Goal: Transaction & Acquisition: Obtain resource

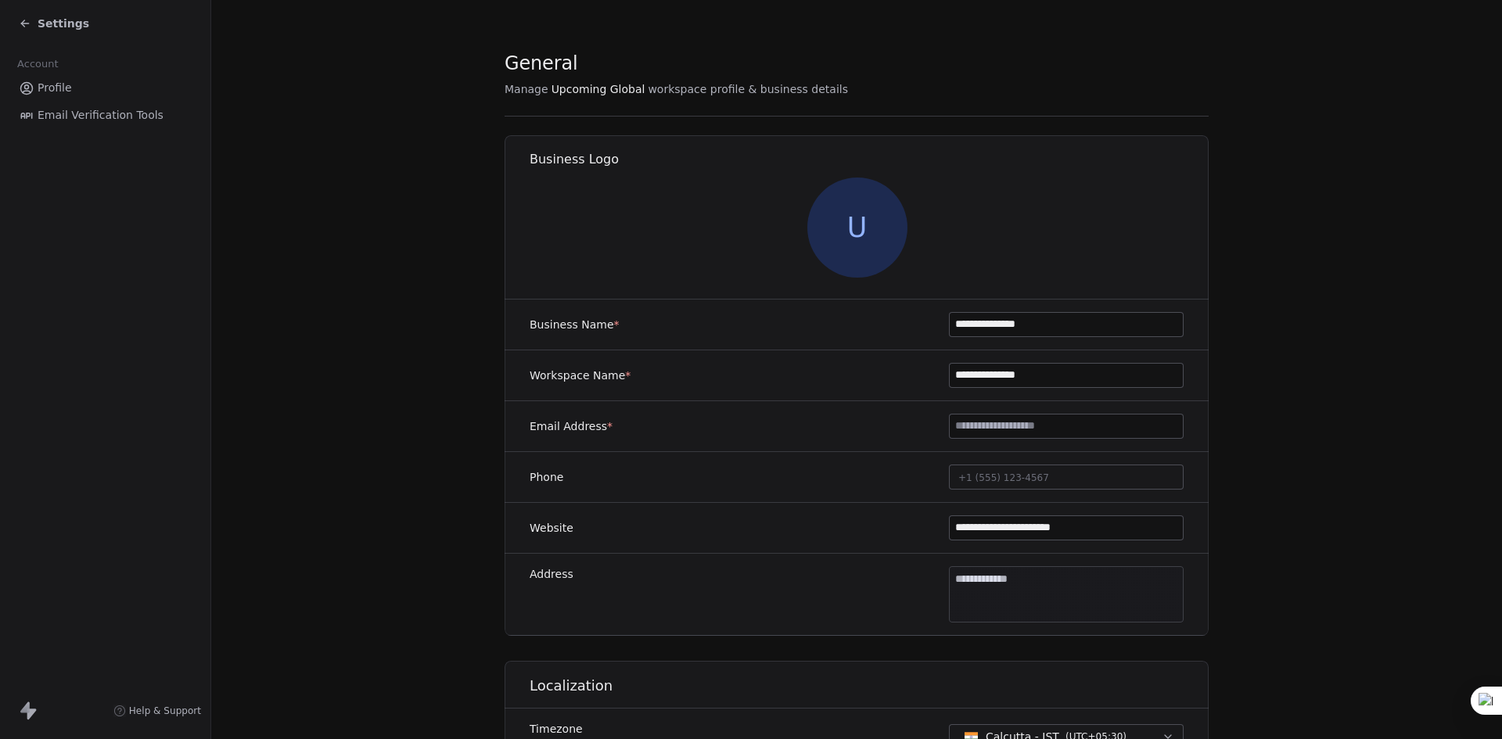
drag, startPoint x: 0, startPoint y: 0, endPoint x: 79, endPoint y: 20, distance: 81.4
click at [79, 20] on span "Settings" at bounding box center [64, 24] width 52 height 16
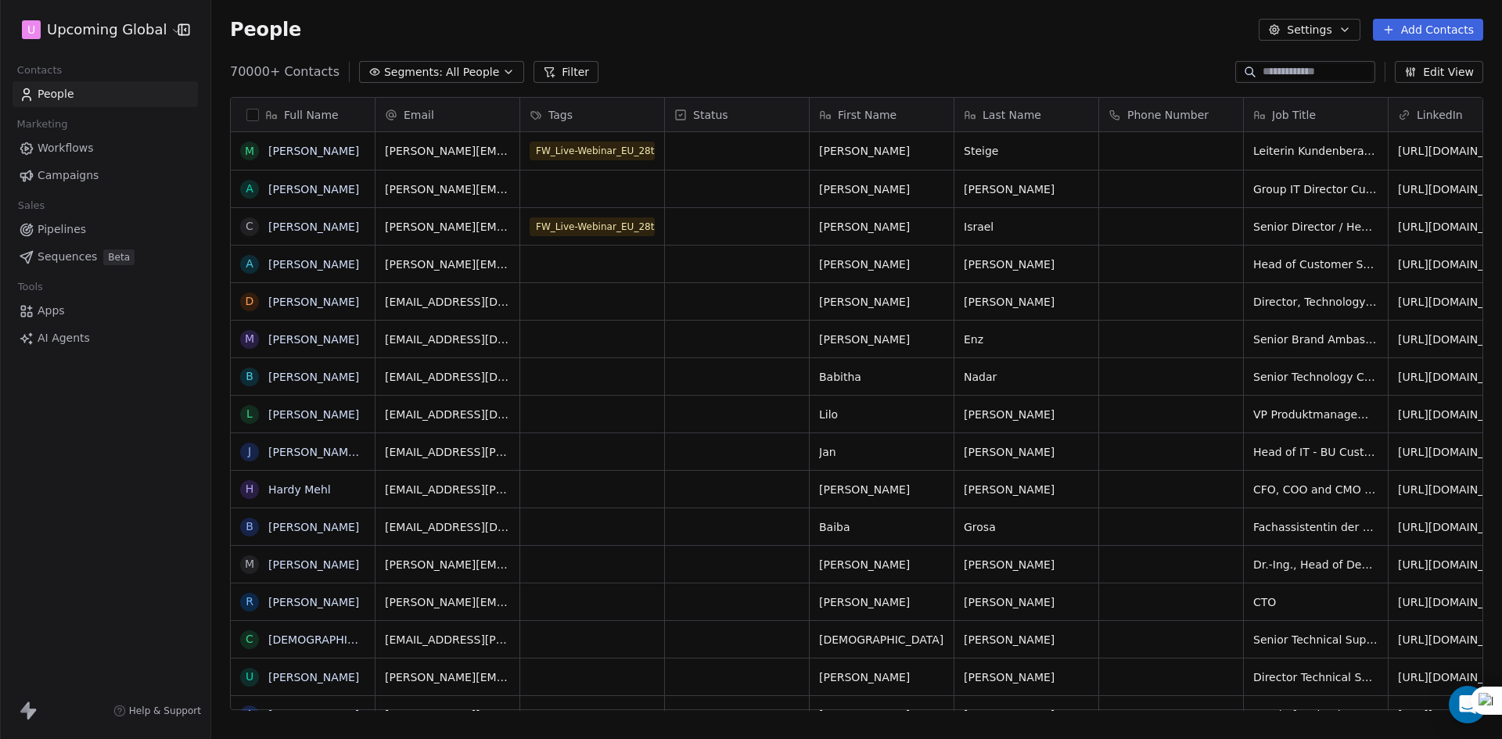
scroll to position [639, 1279]
click at [1340, 28] on button "Settings" at bounding box center [1309, 30] width 101 height 22
click at [1061, 60] on html "U Upcoming Global Contacts People Marketing Workflows Campaigns Sales Pipelines…" at bounding box center [751, 369] width 1502 height 739
click at [107, 25] on html "U Upcoming Global Contacts People Marketing Workflows Campaigns Sales Pipelines…" at bounding box center [751, 369] width 1502 height 739
click at [360, 44] on html "U Upcoming Global Contacts People Marketing Workflows Campaigns Sales Pipelines…" at bounding box center [751, 369] width 1502 height 739
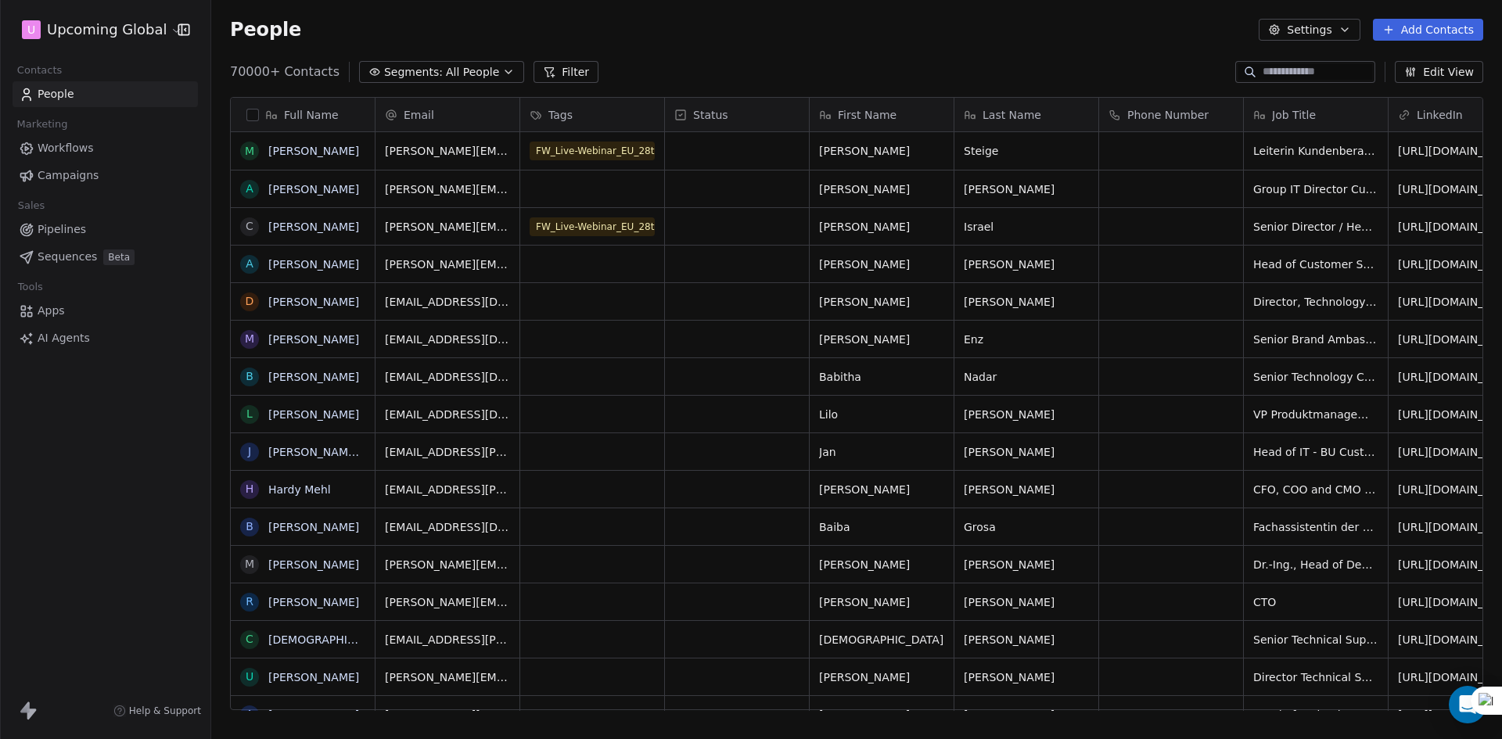
click at [384, 69] on span "Segments:" at bounding box center [413, 72] width 59 height 16
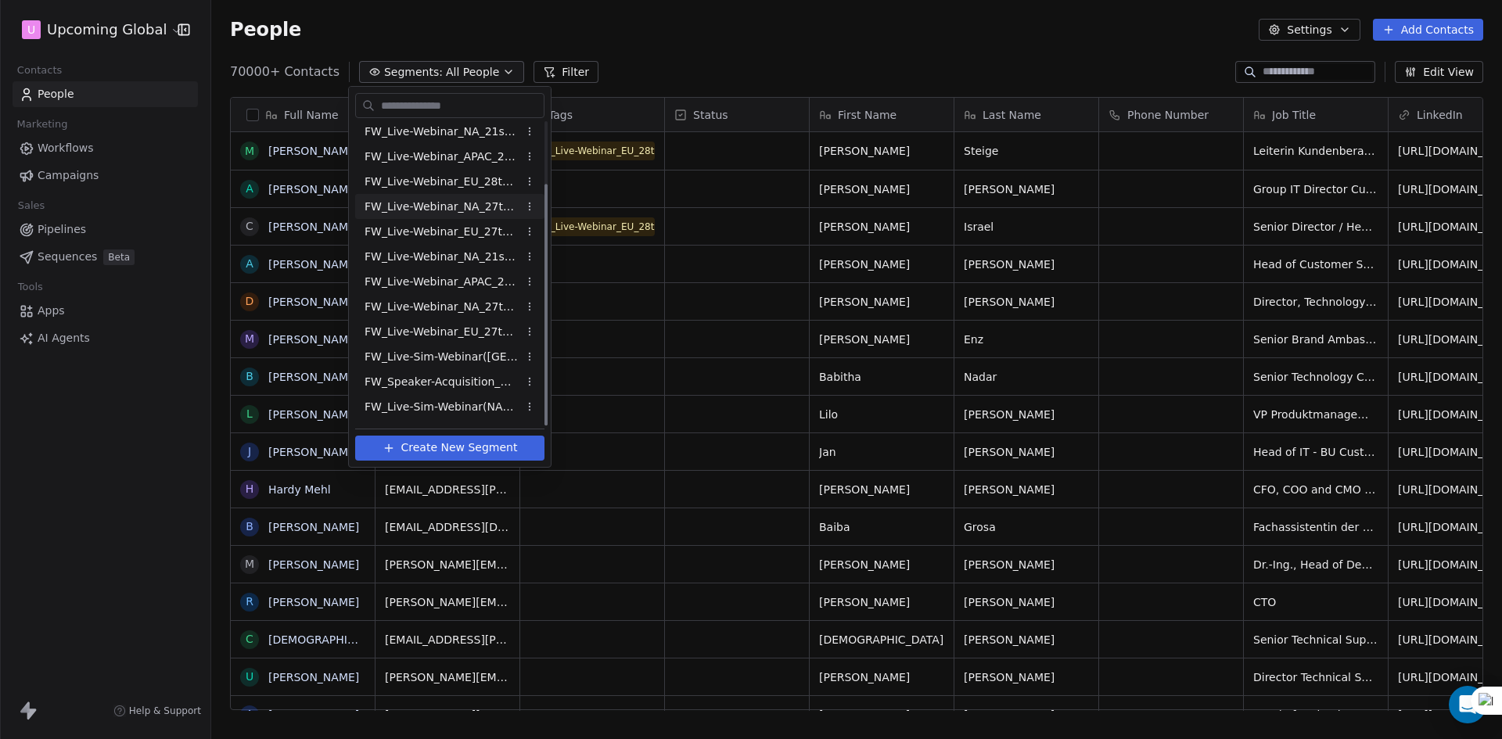
scroll to position [77, 0]
click at [487, 287] on span "FW_Live-Webinar_NA_27thAugust'25 - Batch 2" at bounding box center [441, 285] width 153 height 16
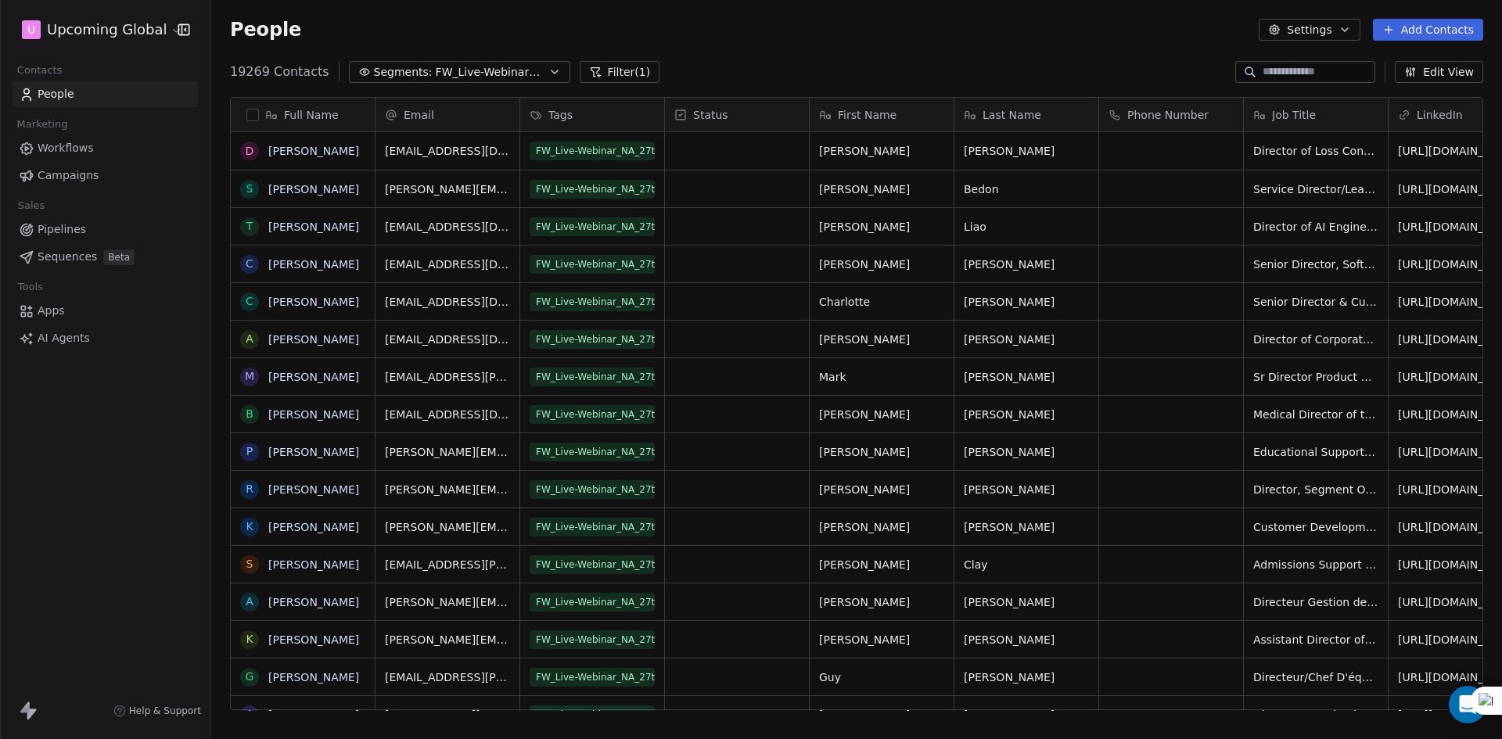
scroll to position [639, 1279]
click at [480, 69] on span "FW_Live-Webinar_NA_27thAugust'25 - Batch 2" at bounding box center [491, 72] width 110 height 16
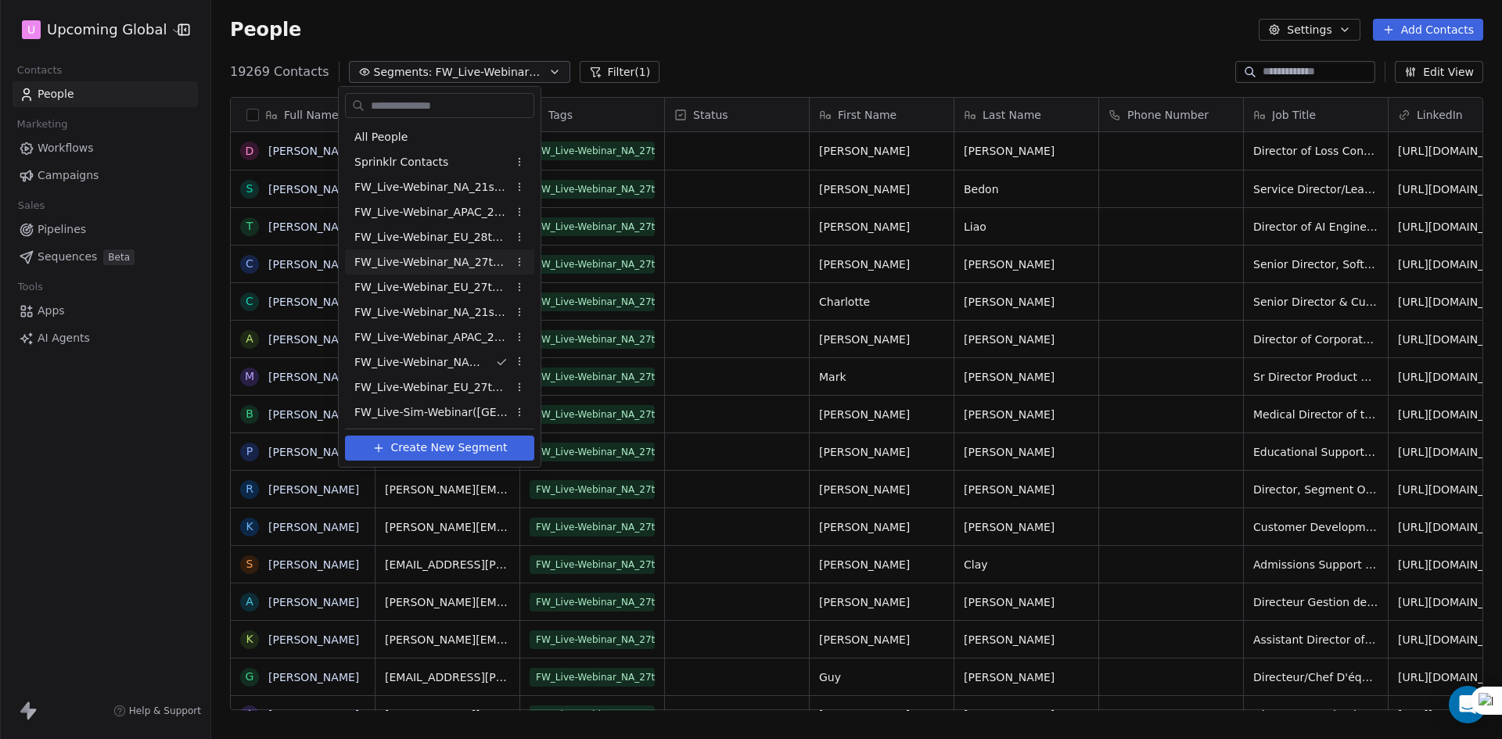
click at [484, 262] on span "FW_Live-Webinar_NA_27thAugust'25" at bounding box center [430, 262] width 153 height 16
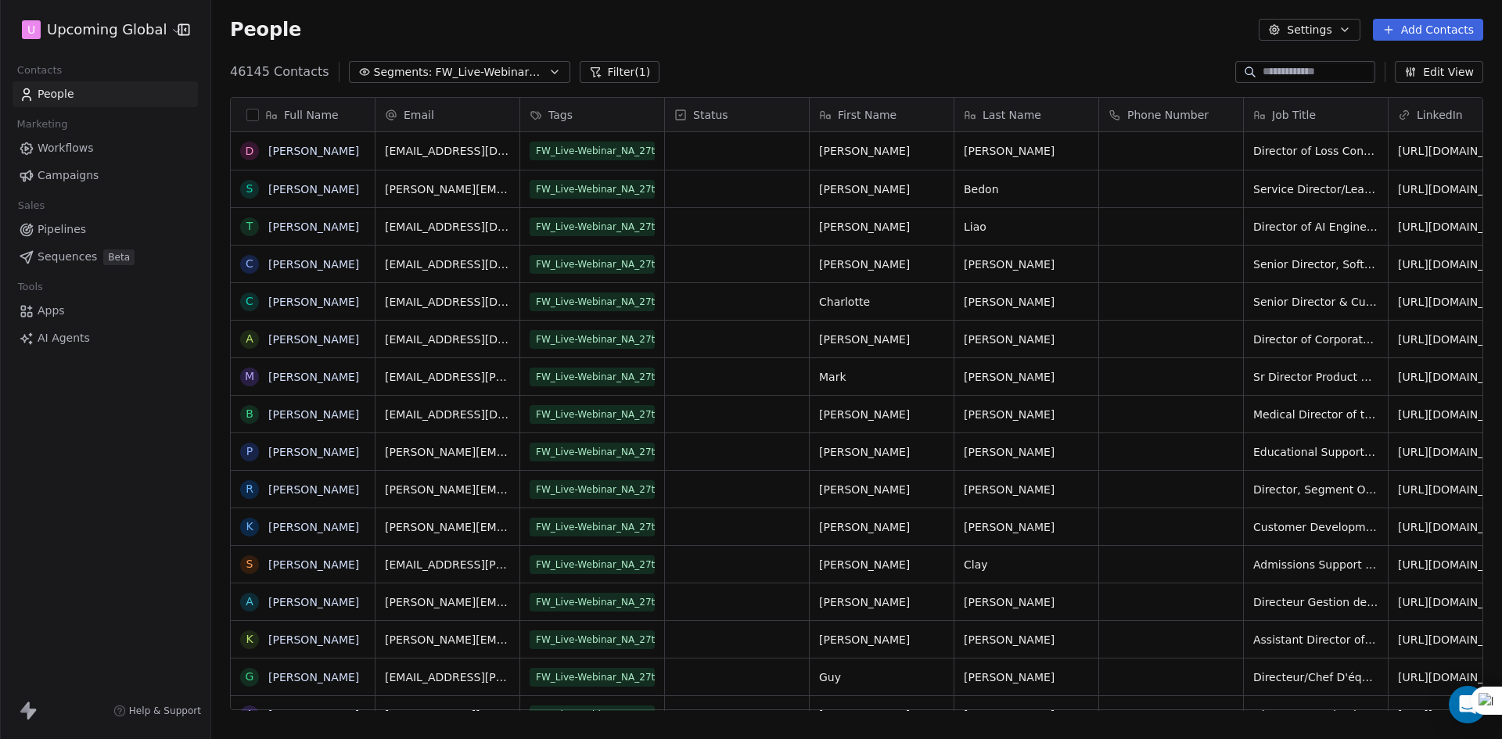
click at [251, 114] on button "button" at bounding box center [252, 115] width 13 height 13
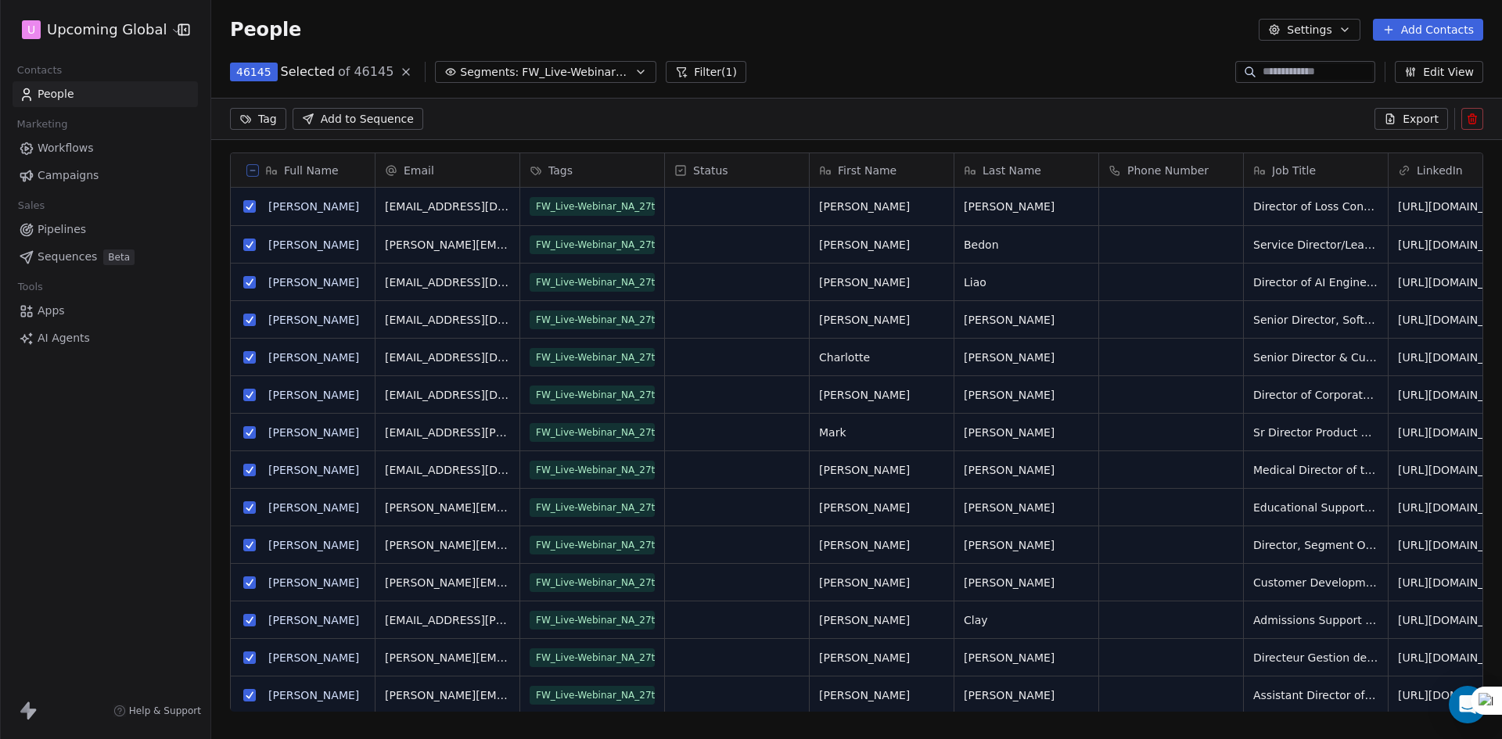
click at [716, 64] on button "Filter (1)" at bounding box center [706, 72] width 81 height 22
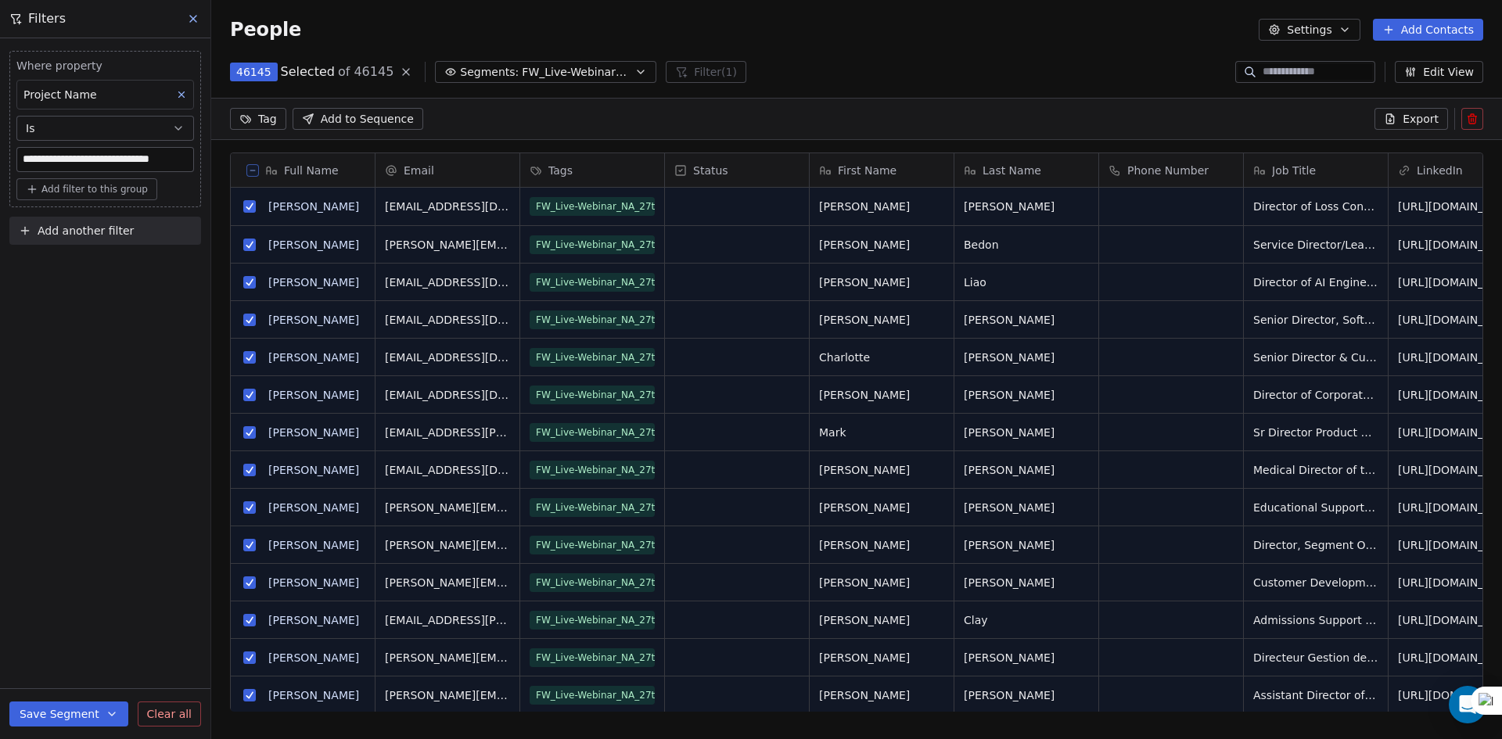
click at [115, 236] on span "Add another filter" at bounding box center [86, 231] width 96 height 16
click at [95, 272] on span "Contact properties" at bounding box center [77, 268] width 102 height 16
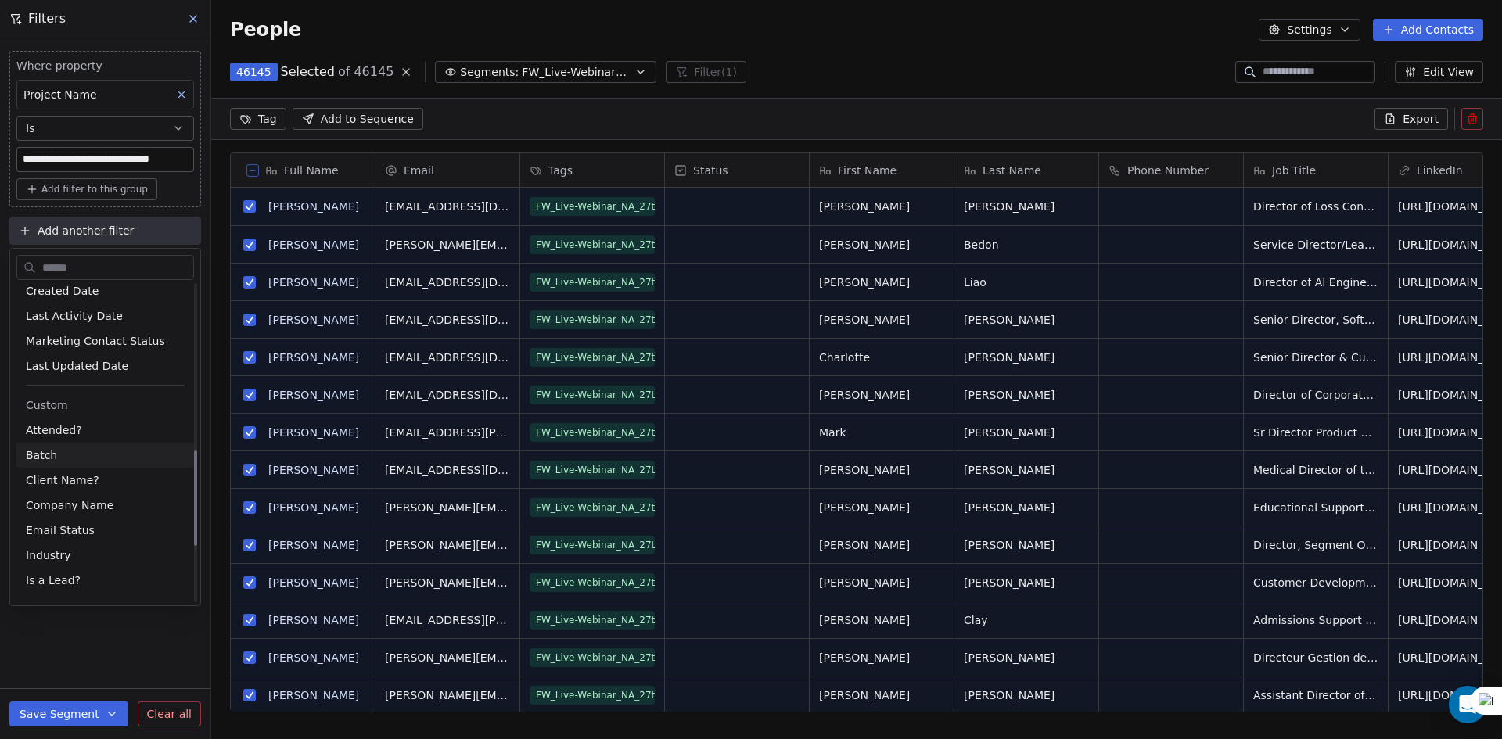
scroll to position [704, 0]
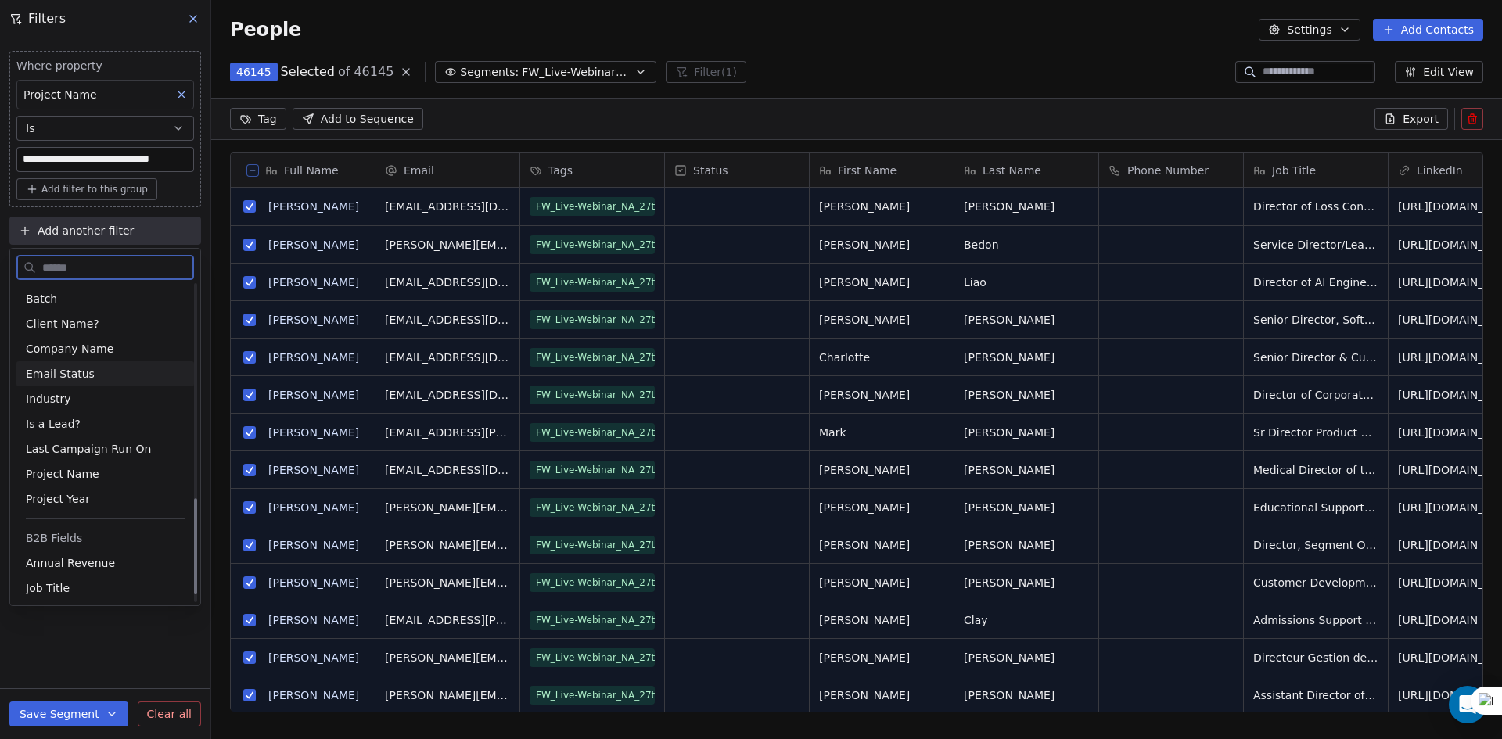
click at [62, 375] on span "Email Status" at bounding box center [60, 374] width 69 height 16
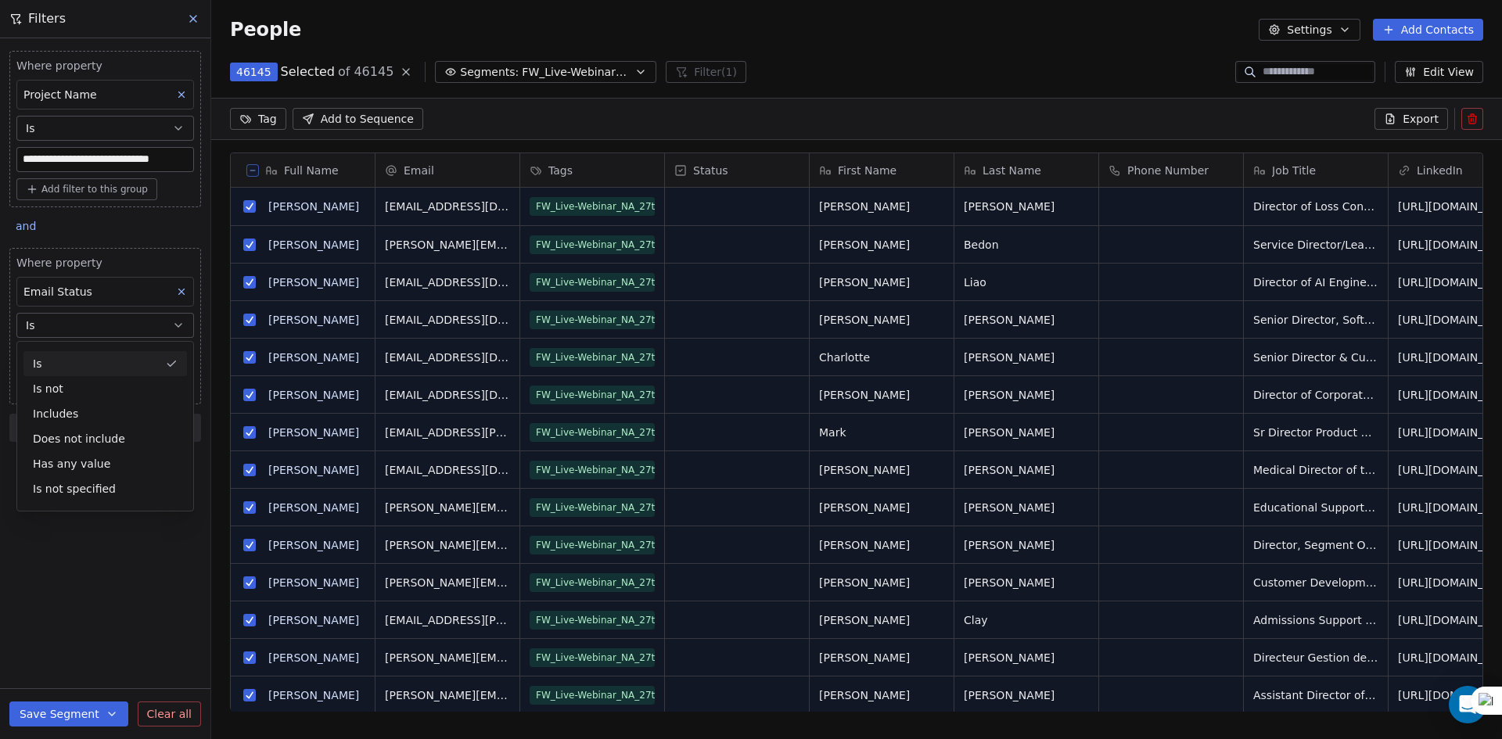
click at [88, 361] on div "Is" at bounding box center [105, 363] width 164 height 25
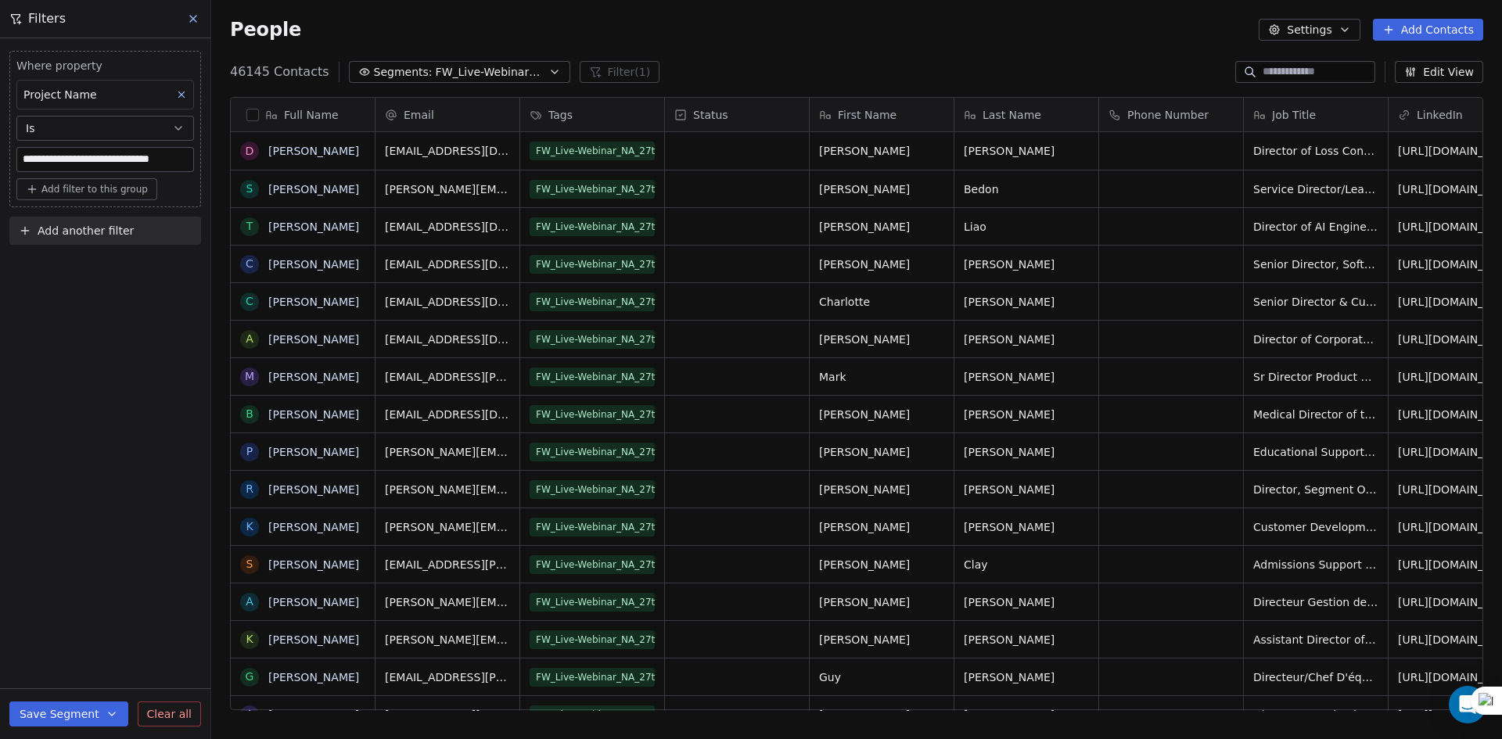
scroll to position [639, 1279]
click at [253, 111] on button "button" at bounding box center [252, 115] width 13 height 13
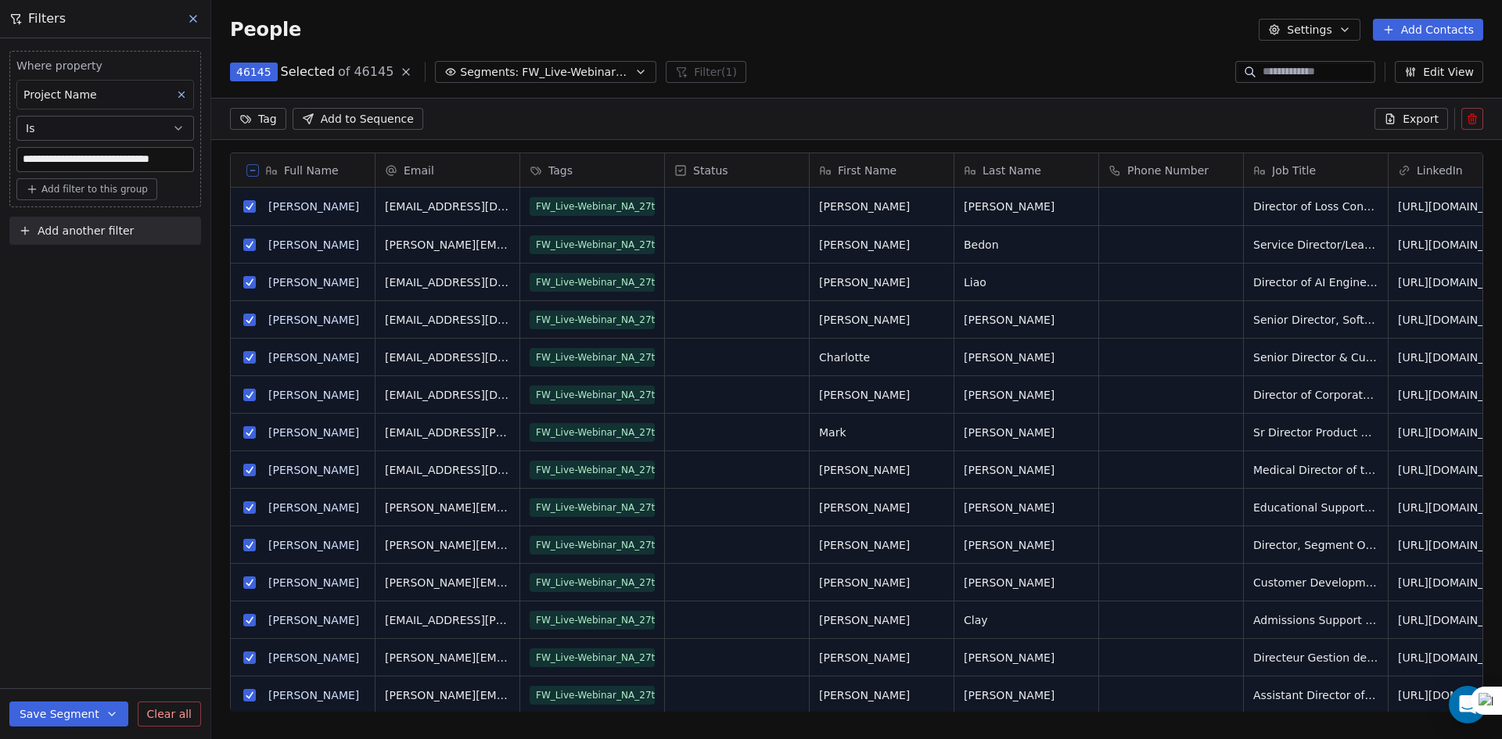
scroll to position [584, 1279]
click at [1418, 121] on span "Export" at bounding box center [1421, 119] width 36 height 16
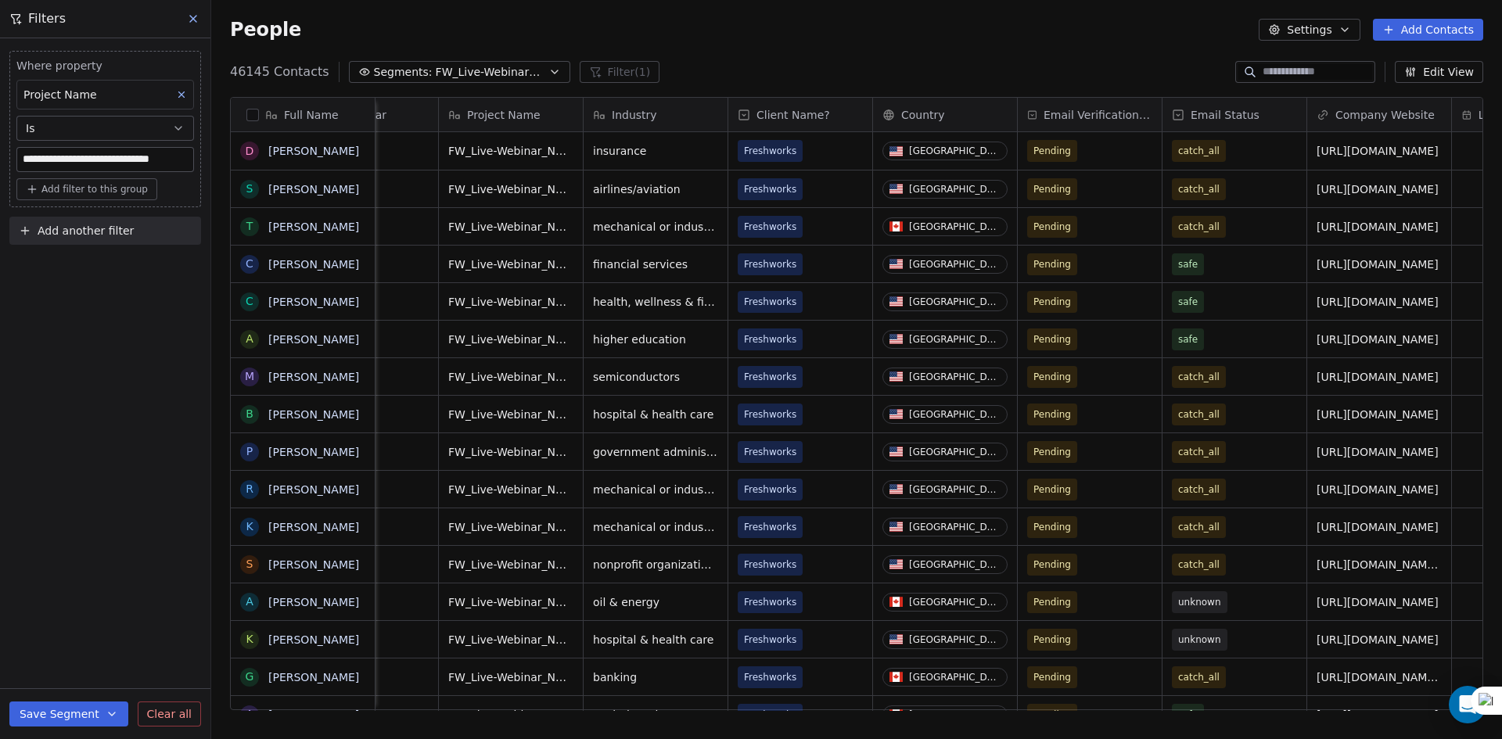
scroll to position [0, 1334]
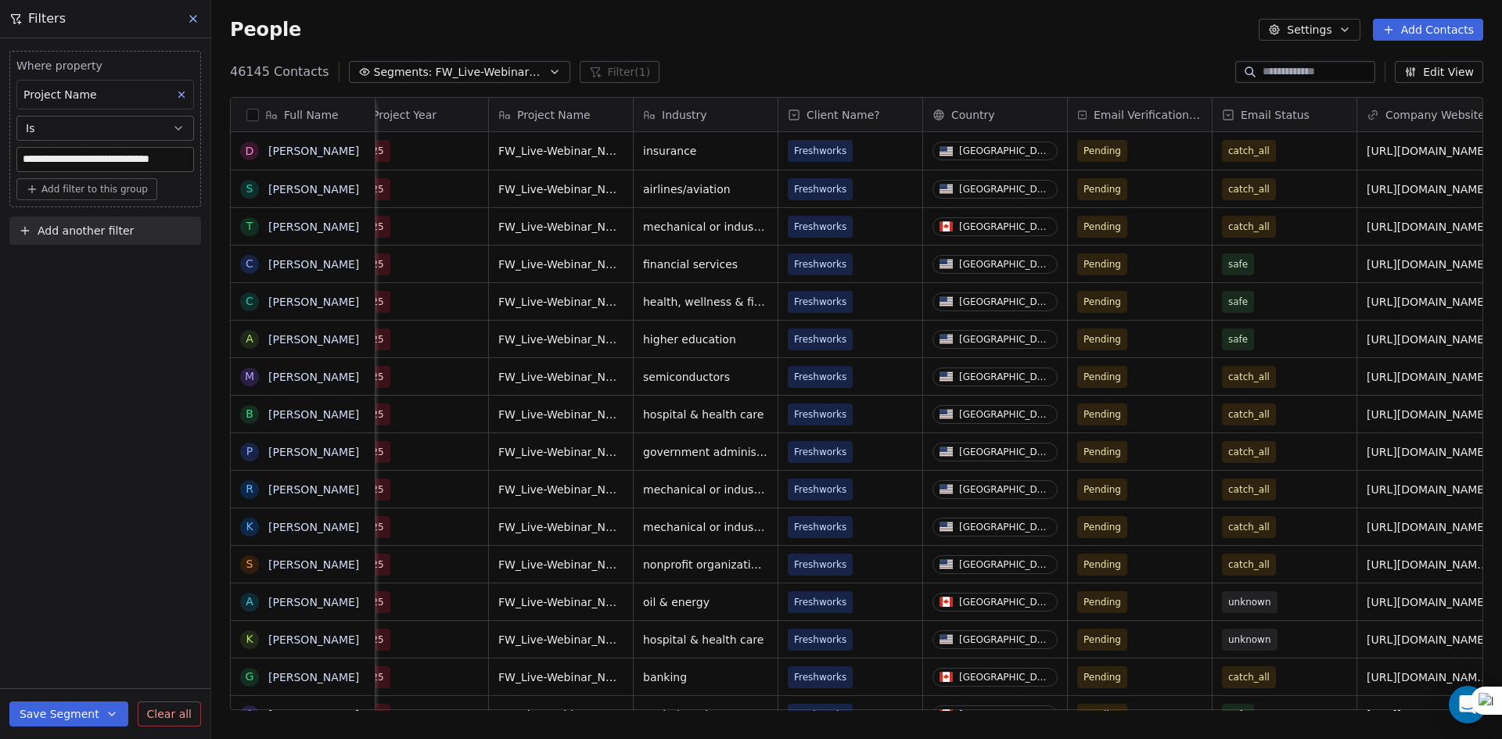
click at [1425, 76] on button "Edit View" at bounding box center [1439, 72] width 88 height 22
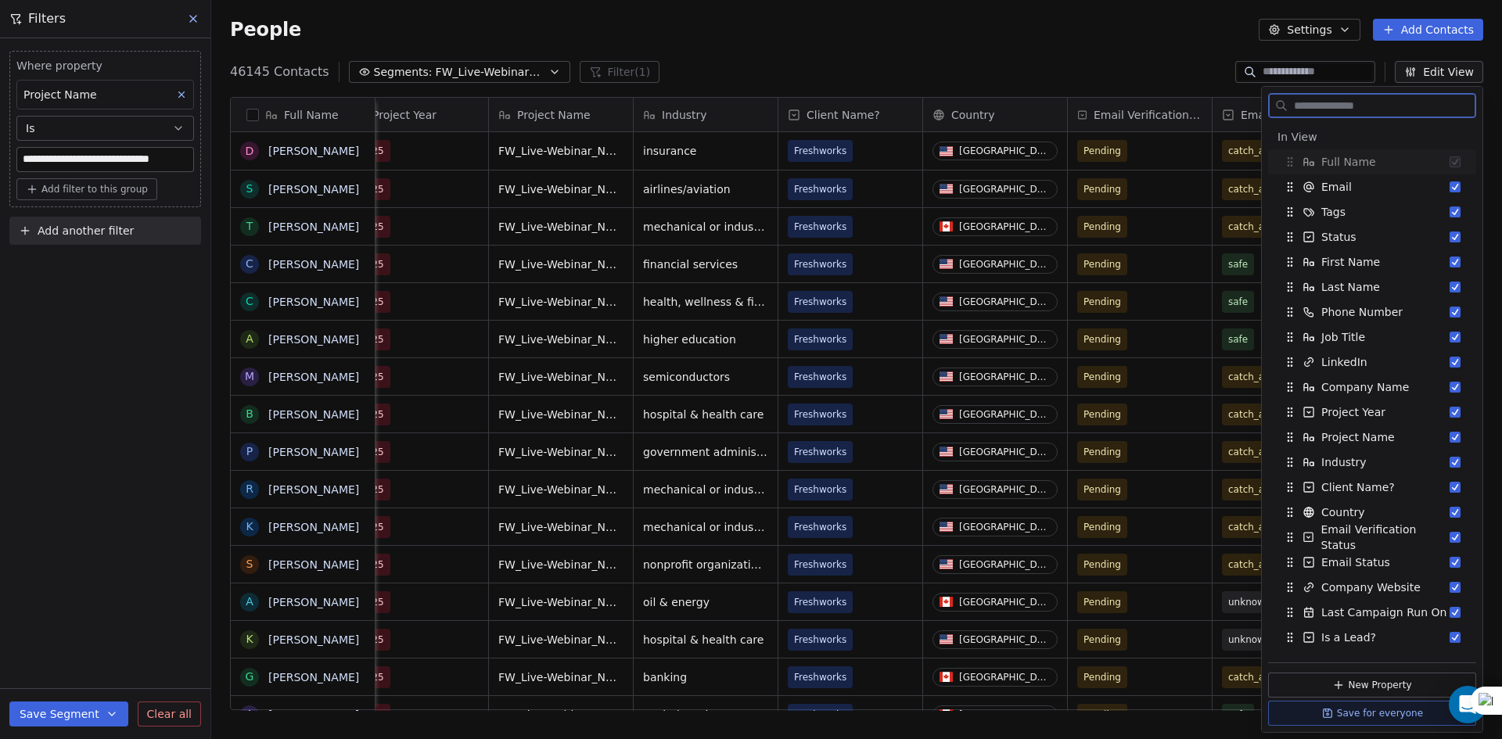
click at [1336, 25] on button "Settings" at bounding box center [1309, 30] width 101 height 22
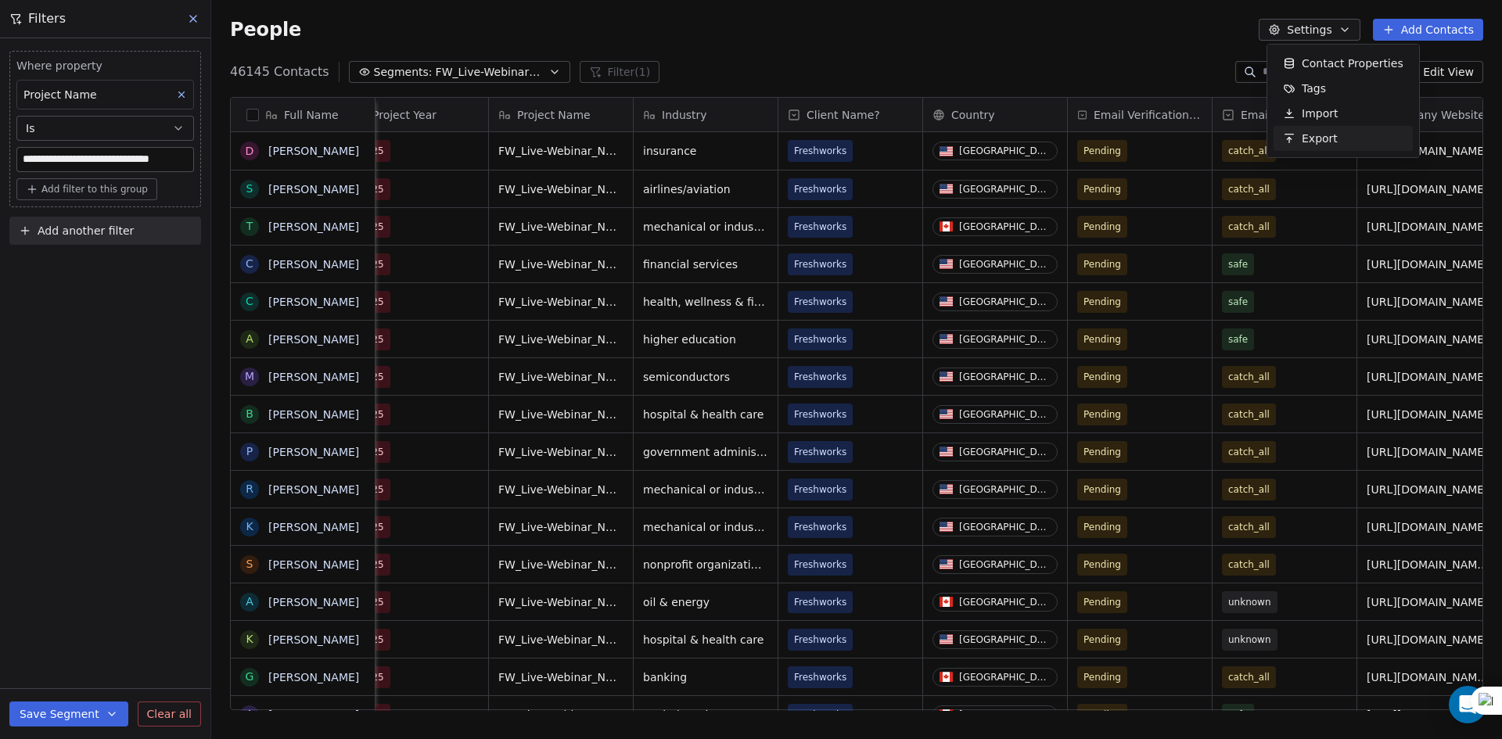
click at [1303, 135] on span "Export" at bounding box center [1320, 139] width 36 height 16
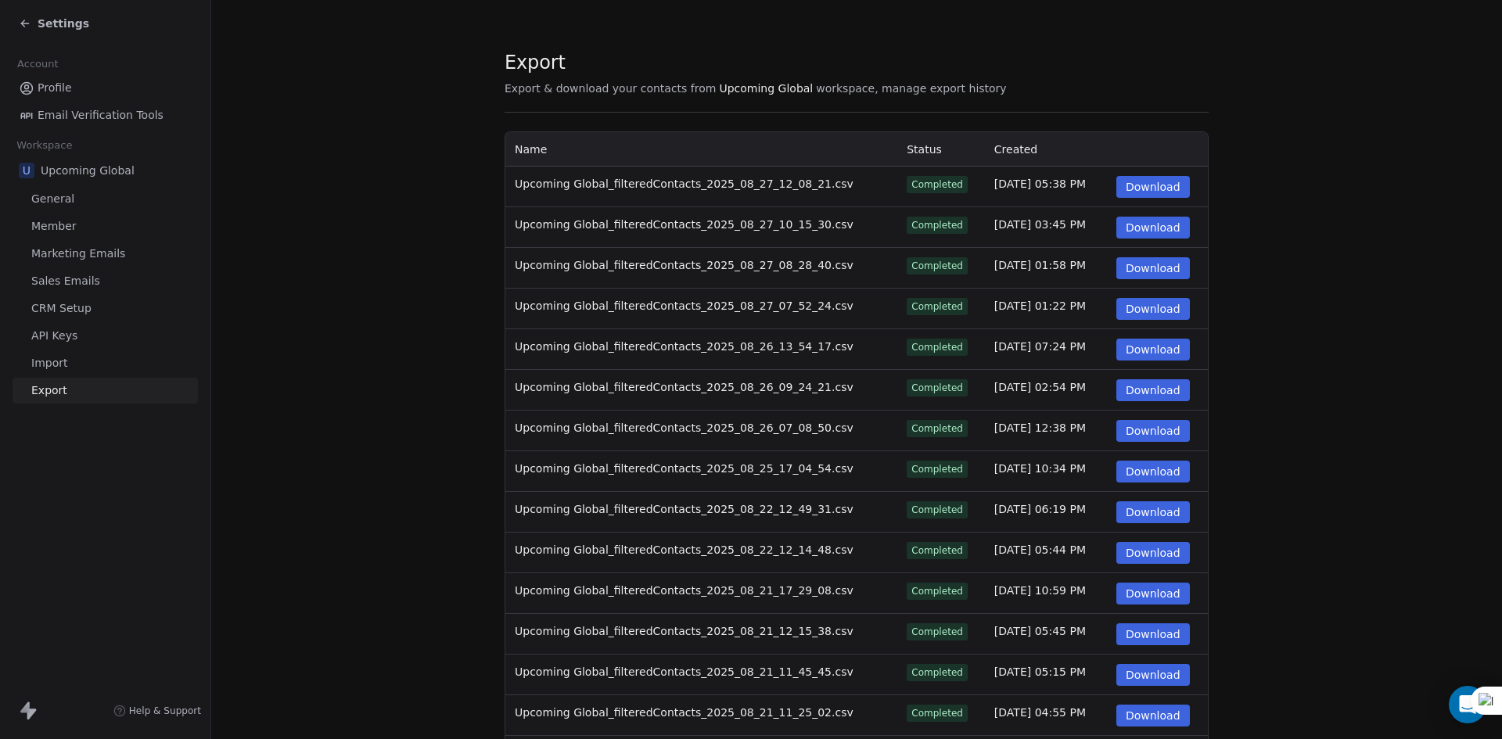
click at [1135, 186] on button "Download" at bounding box center [1154, 187] width 74 height 22
click at [52, 27] on span "Settings" at bounding box center [64, 24] width 52 height 16
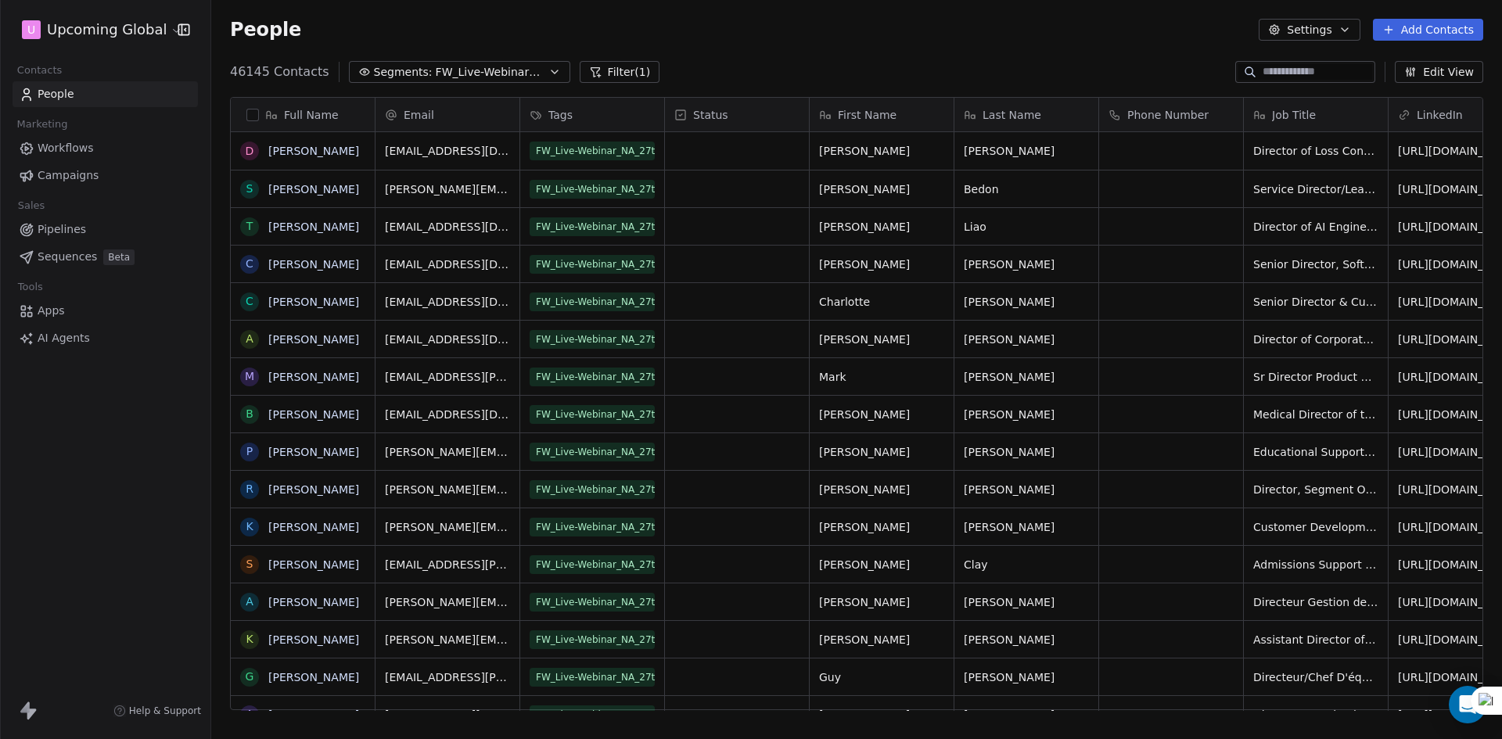
scroll to position [639, 1279]
click at [380, 67] on span "Segments:" at bounding box center [403, 72] width 59 height 16
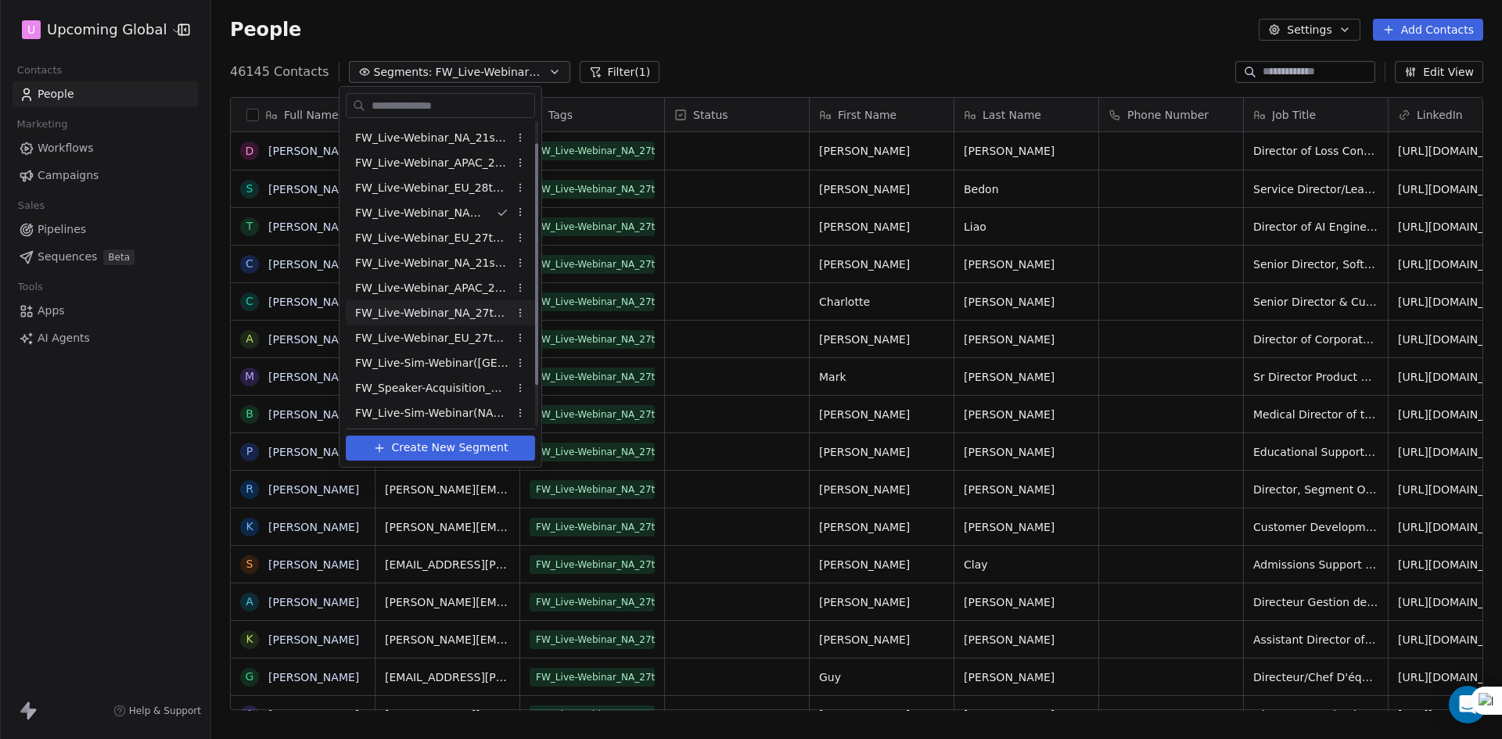
scroll to position [77, 0]
click at [470, 288] on span "FW_Live-Webinar_NA_27thAugust'25 - Batch 2" at bounding box center [431, 285] width 153 height 16
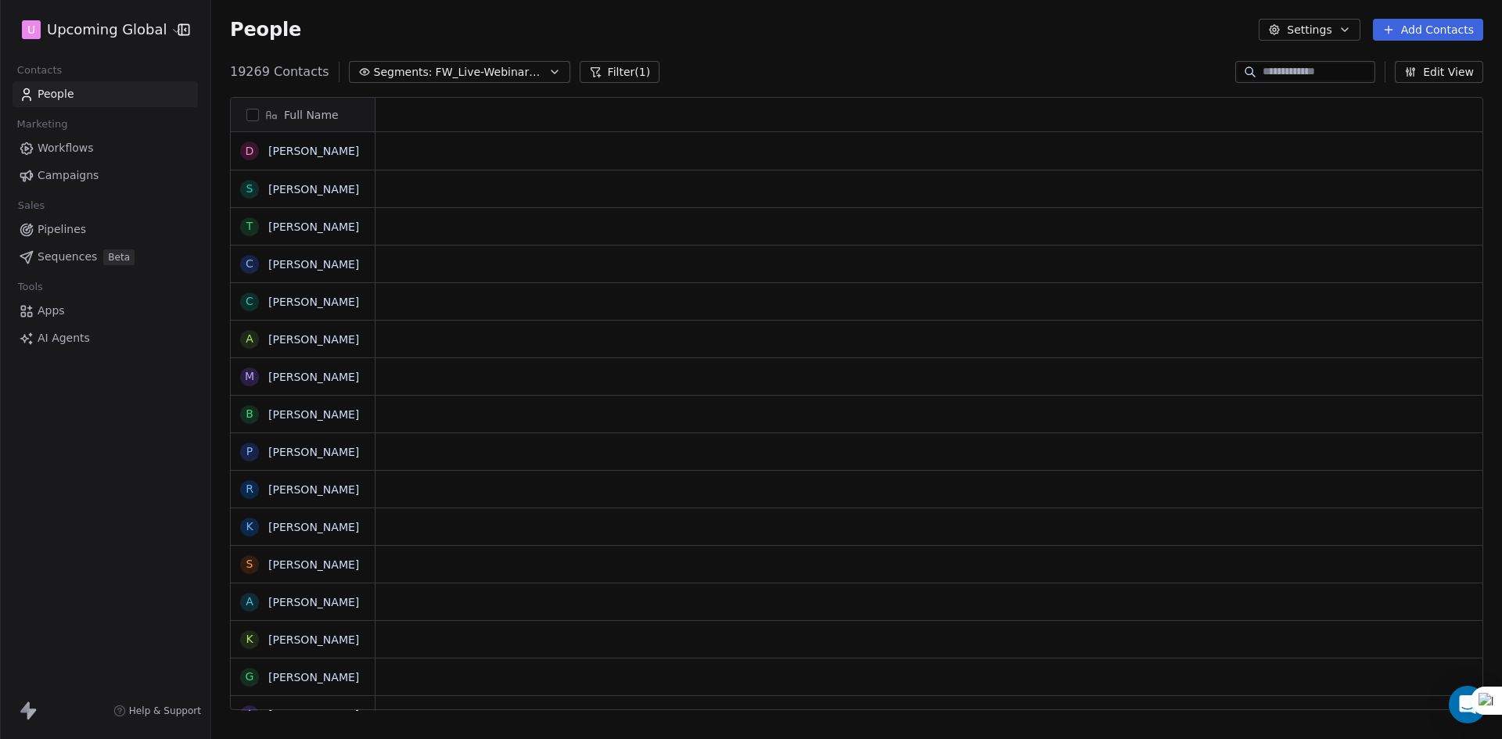
scroll to position [639, 1279]
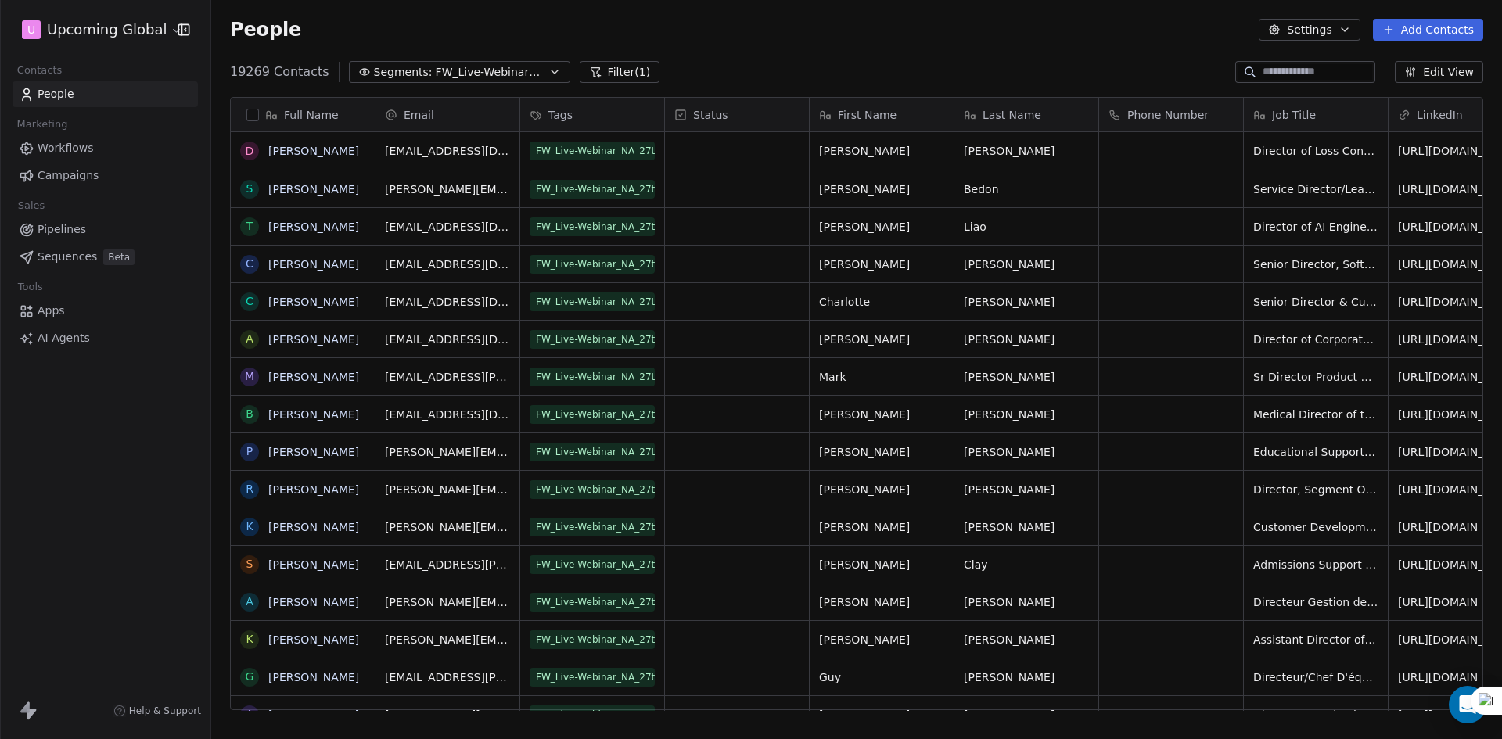
click at [586, 77] on button "Filter (1)" at bounding box center [620, 72] width 81 height 22
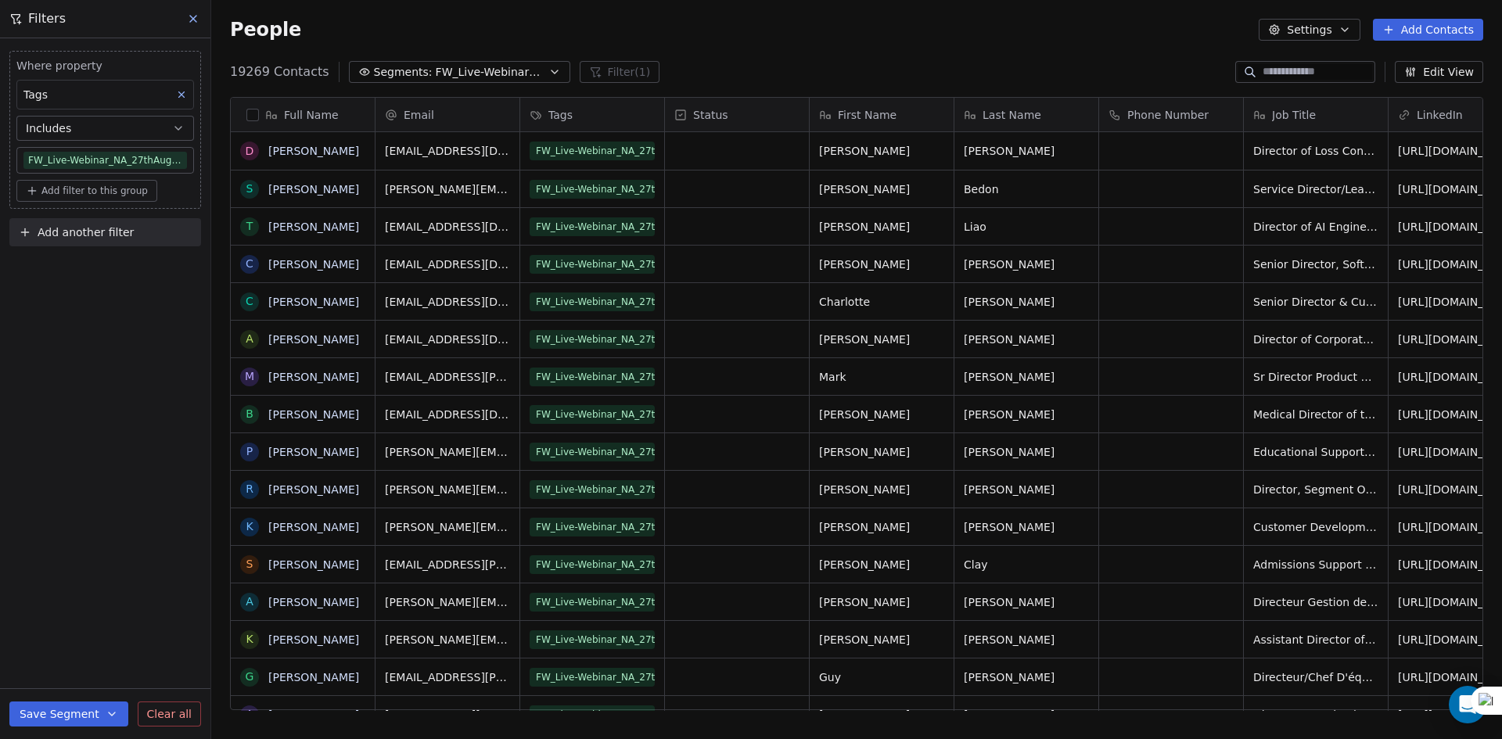
drag, startPoint x: 778, startPoint y: 28, endPoint x: 765, endPoint y: 39, distance: 16.6
click at [779, 28] on div "People Settings Add Contacts" at bounding box center [857, 30] width 1254 height 22
click at [641, 23] on div "People Settings Add Contacts" at bounding box center [857, 30] width 1254 height 22
click at [254, 110] on button "button" at bounding box center [252, 115] width 13 height 13
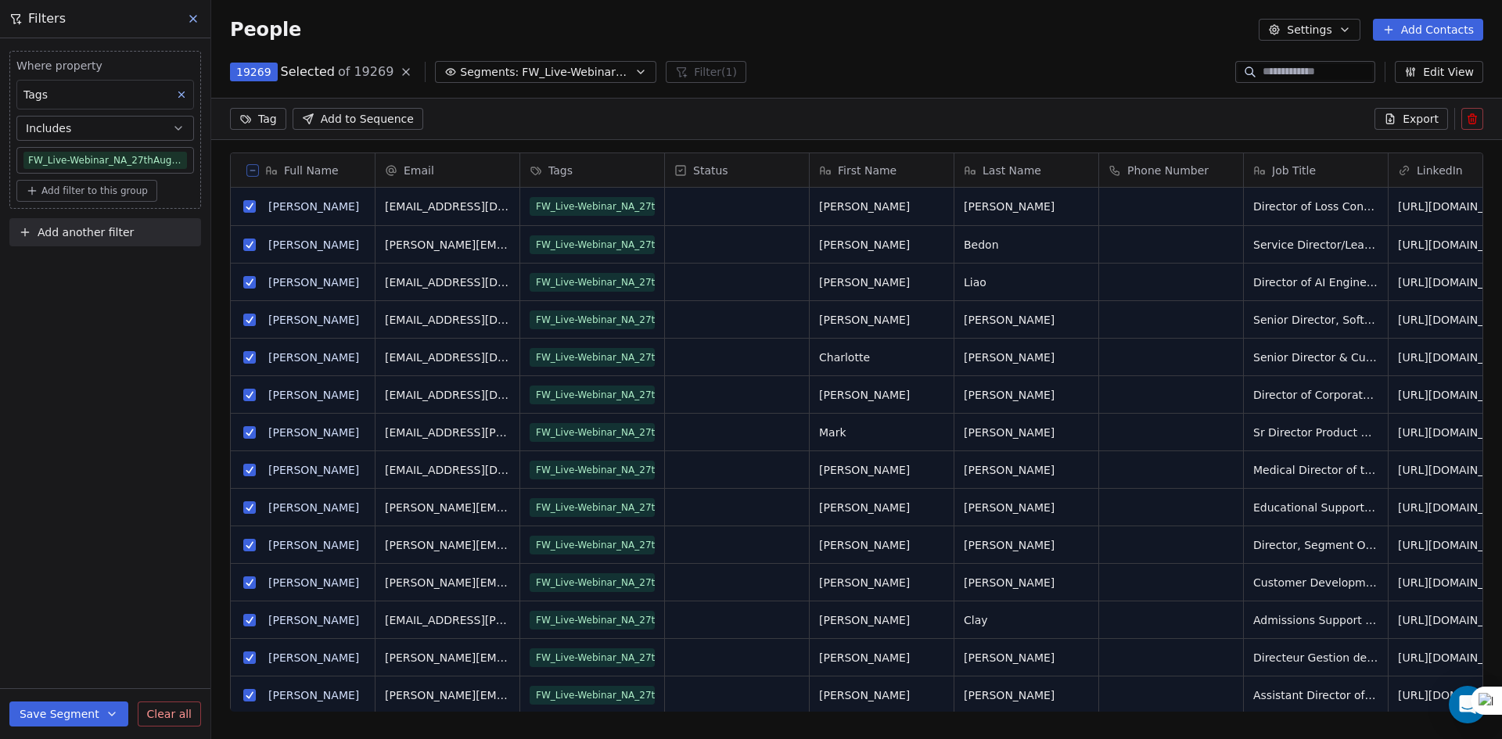
scroll to position [584, 1279]
click at [1411, 124] on span "Export" at bounding box center [1421, 119] width 36 height 16
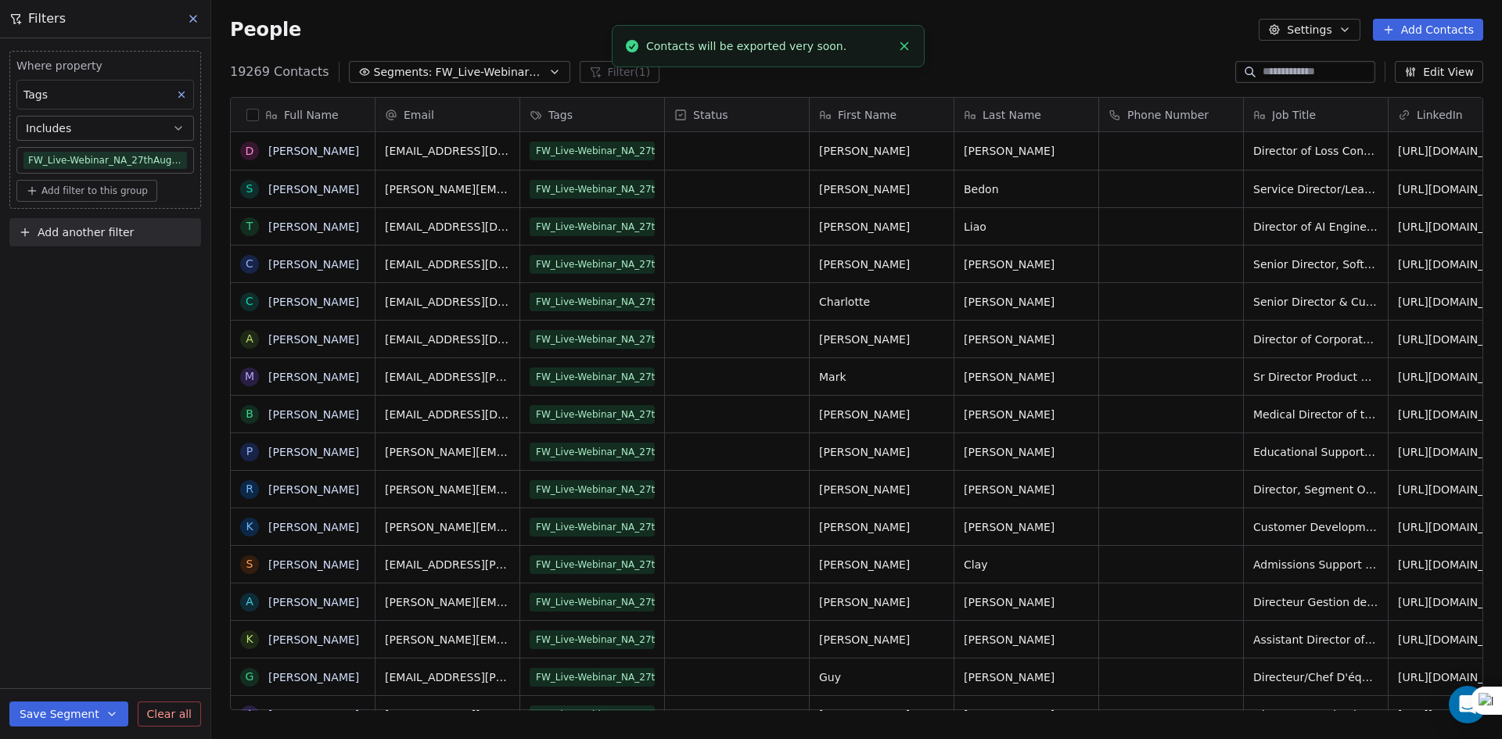
scroll to position [639, 1279]
click at [813, 44] on link "here" at bounding box center [824, 38] width 23 height 12
